Goal: Task Accomplishment & Management: Manage account settings

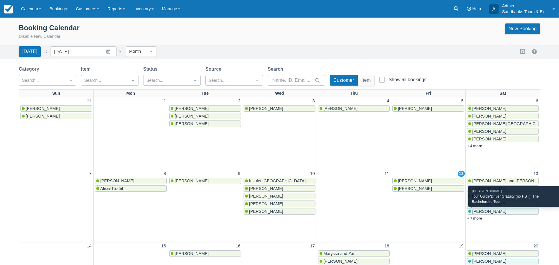
click at [483, 210] on span "Eljiah Graham" at bounding box center [489, 211] width 34 height 5
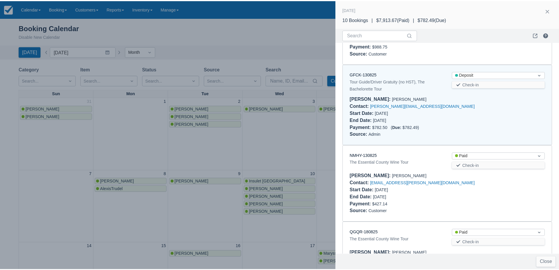
scroll to position [305, 0]
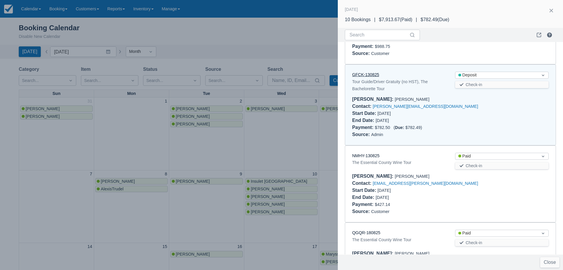
click at [371, 77] on link "GFCK-130825" at bounding box center [365, 74] width 27 height 5
click at [236, 42] on div at bounding box center [281, 135] width 563 height 270
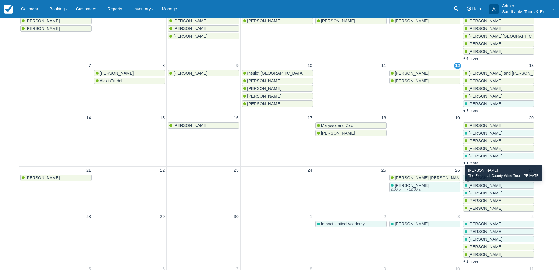
scroll to position [88, 0]
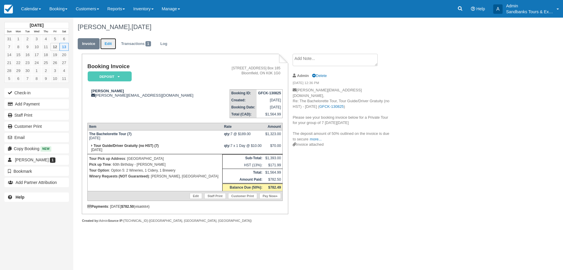
click at [109, 43] on link "Edit" at bounding box center [108, 43] width 16 height 11
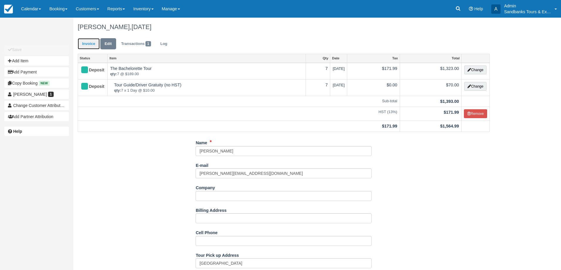
click at [92, 47] on link "Invoice" at bounding box center [89, 43] width 22 height 11
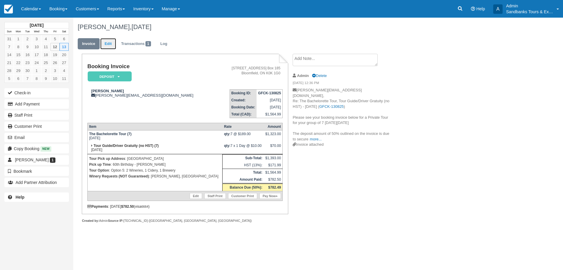
click at [109, 41] on link "Edit" at bounding box center [108, 43] width 16 height 11
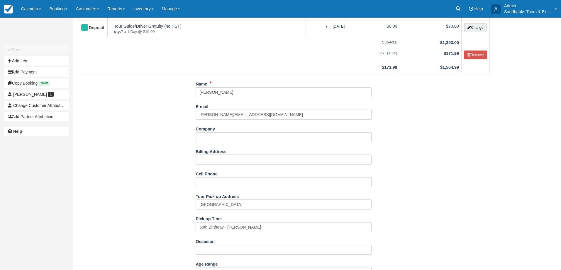
scroll to position [117, 0]
